Goal: Find specific page/section: Find specific page/section

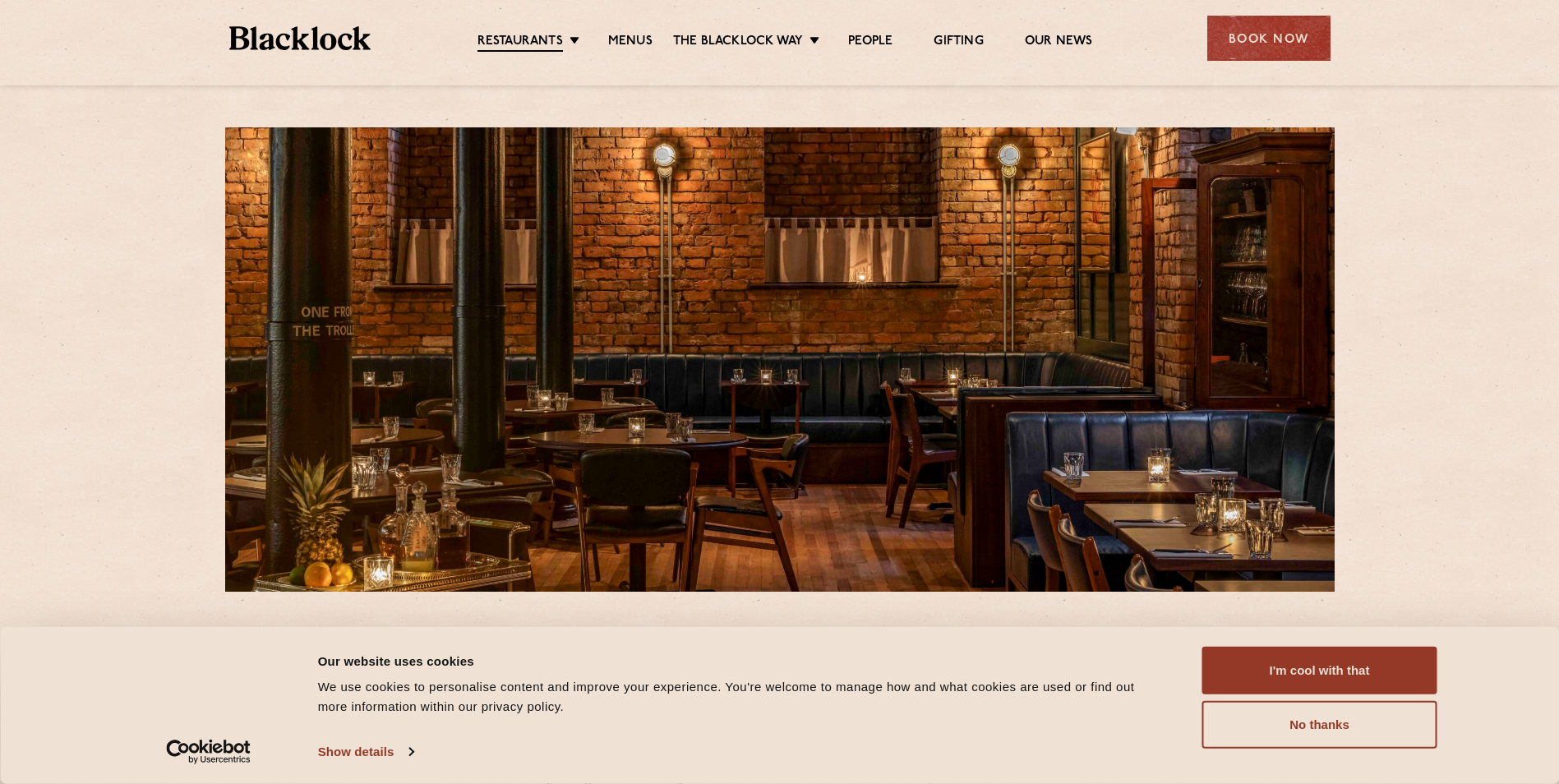
click at [1297, 673] on button "I'm cool with that" at bounding box center [1320, 670] width 235 height 47
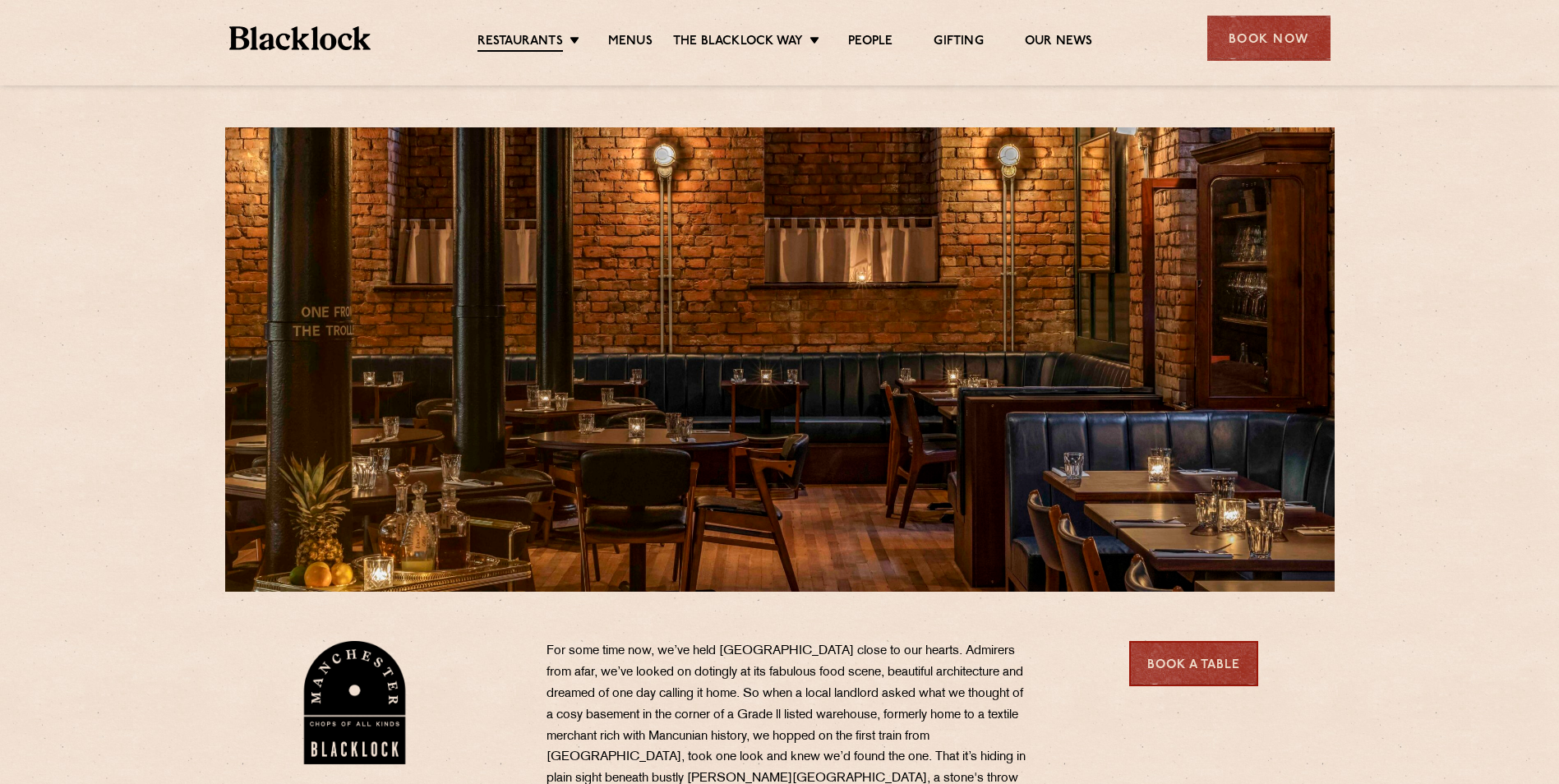
click at [645, 42] on link "Menus" at bounding box center [630, 41] width 45 height 16
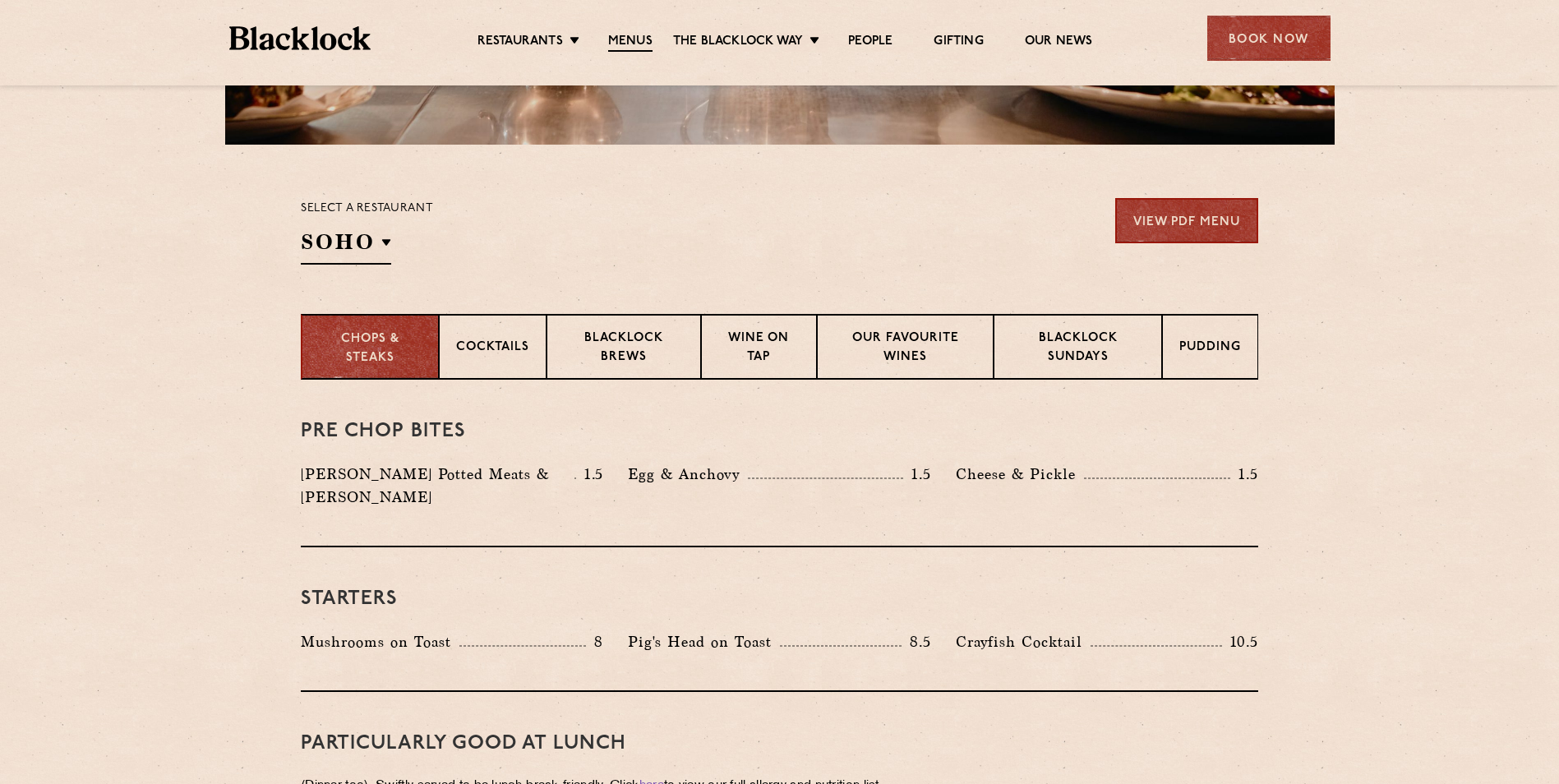
scroll to position [460, 0]
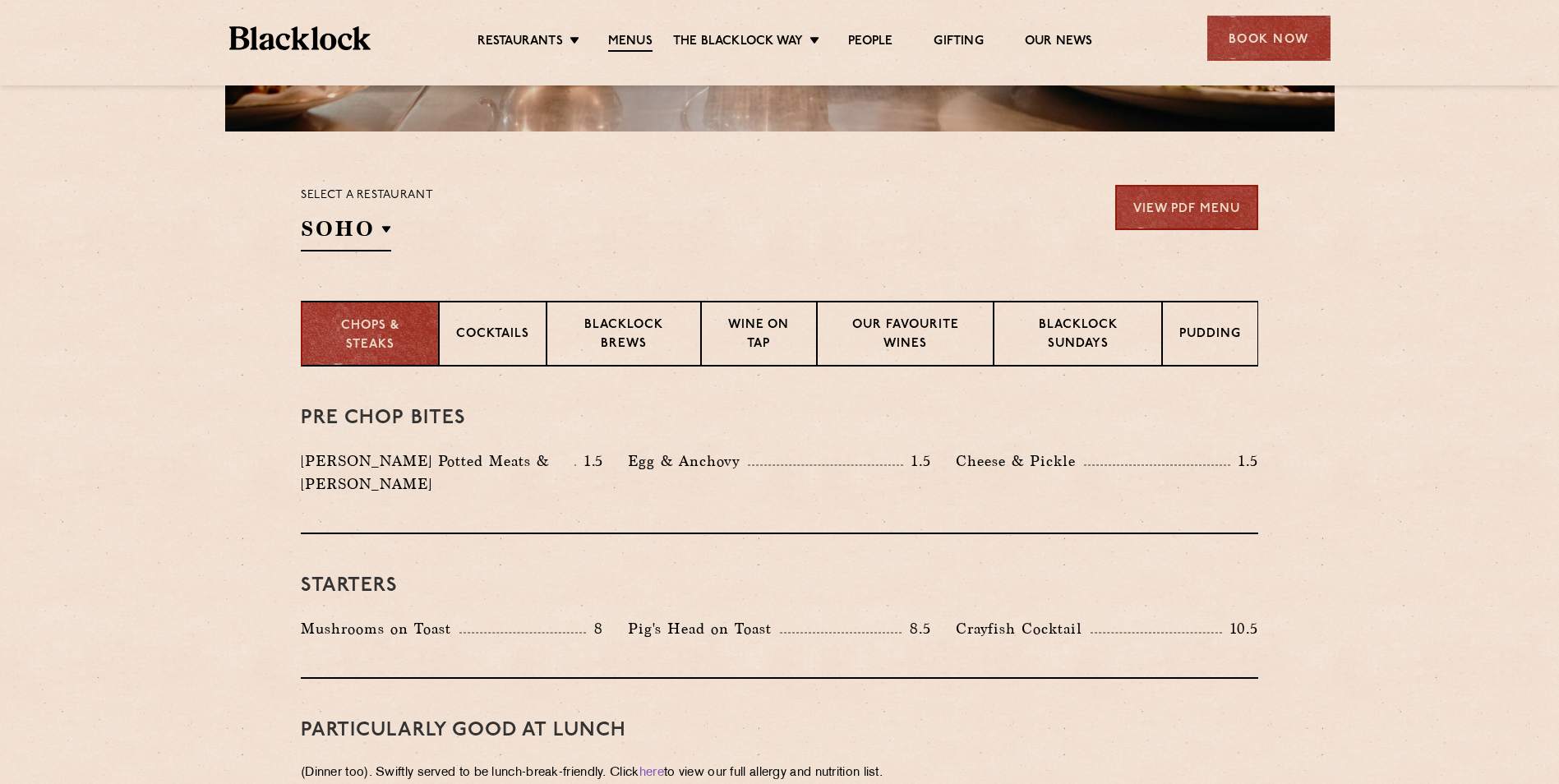
click at [0, 0] on p "[GEOGRAPHIC_DATA]" at bounding box center [0, 0] width 0 height 0
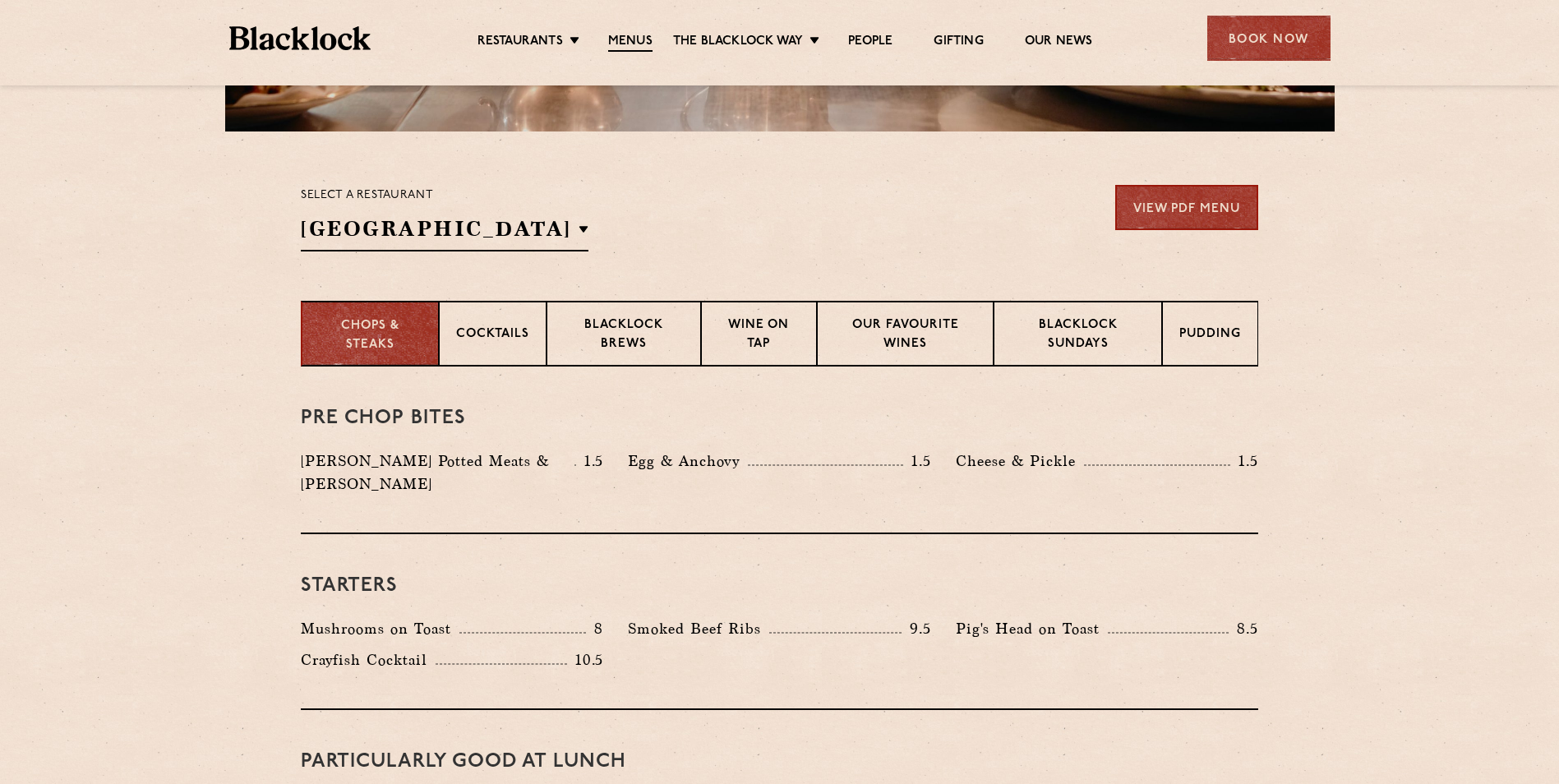
click at [0, 0] on p "[GEOGRAPHIC_DATA]" at bounding box center [0, 0] width 0 height 0
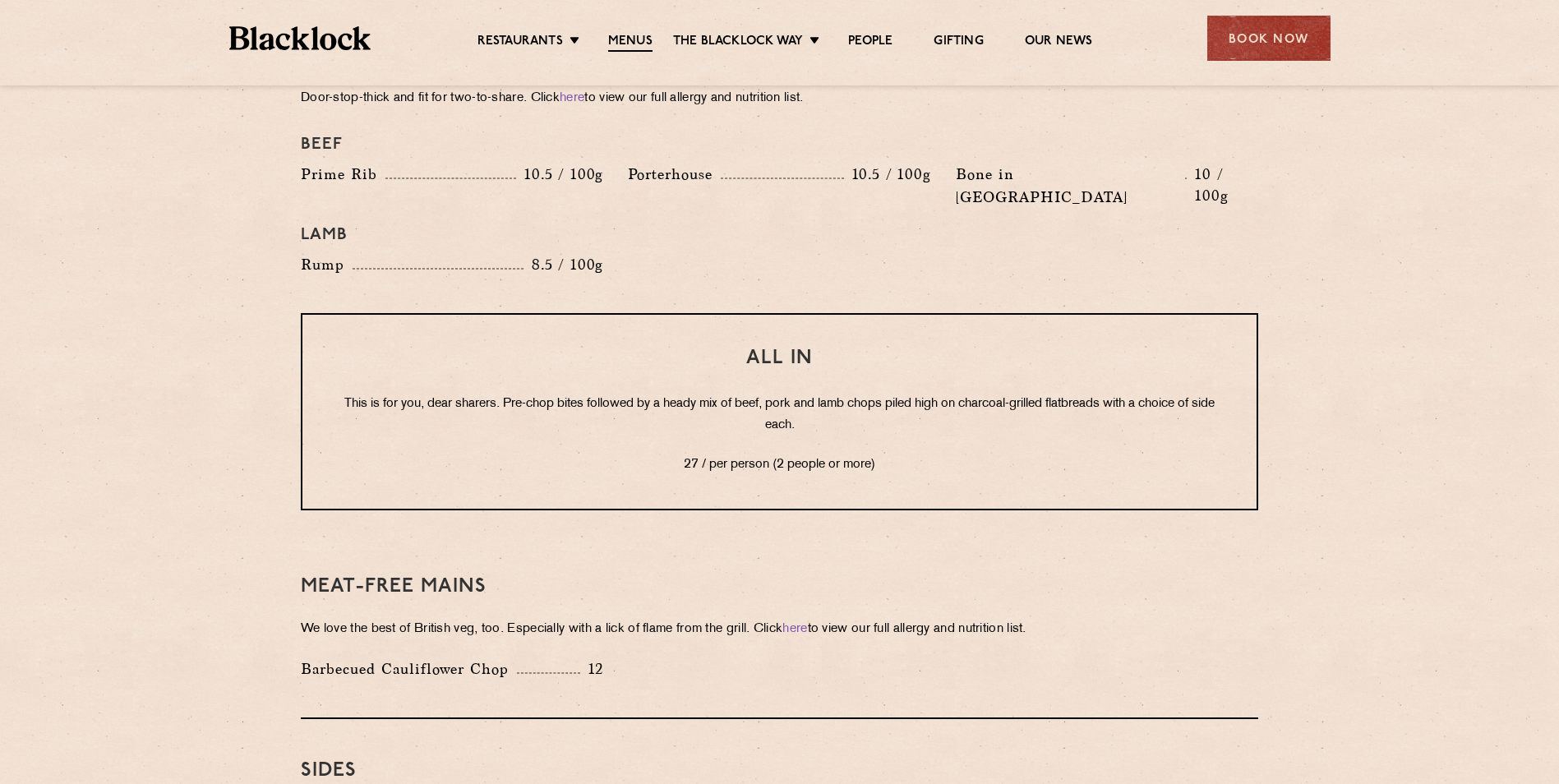
scroll to position [1929, 0]
